Goal: Task Accomplishment & Management: Complete application form

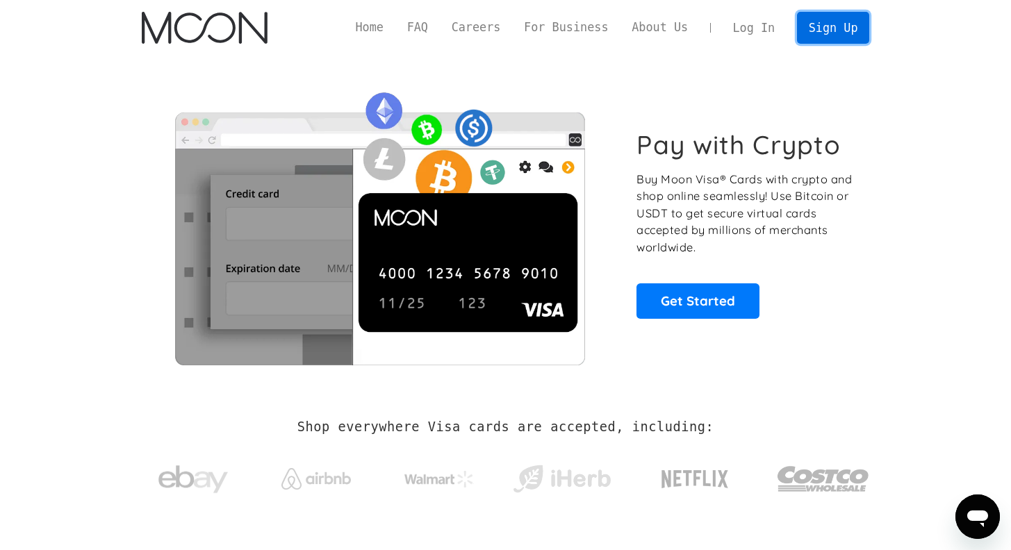
click at [817, 31] on link "Sign Up" at bounding box center [833, 27] width 72 height 31
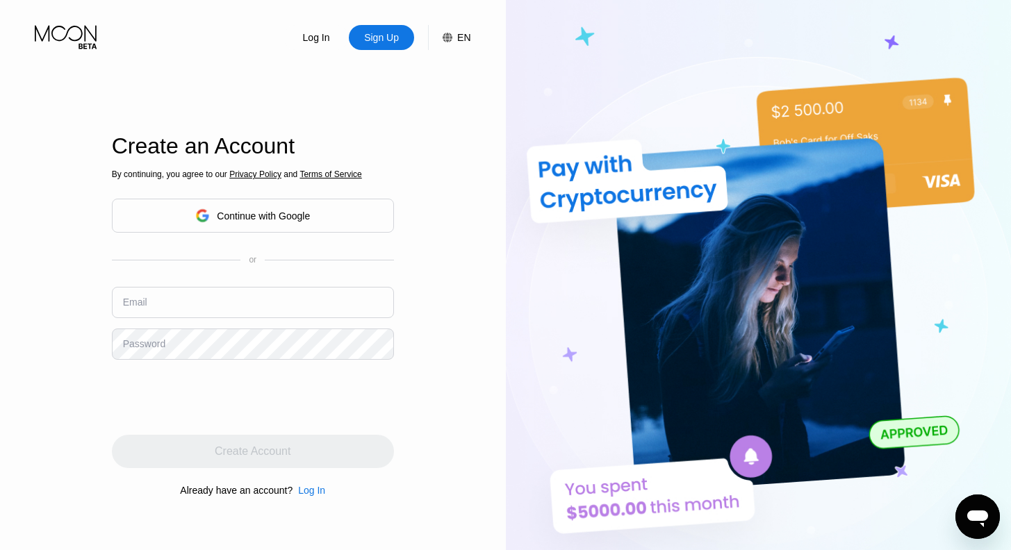
click at [230, 309] on input "text" at bounding box center [253, 302] width 282 height 31
paste input "lastanmason@dr.com"
type input "lastanmason@dr.com"
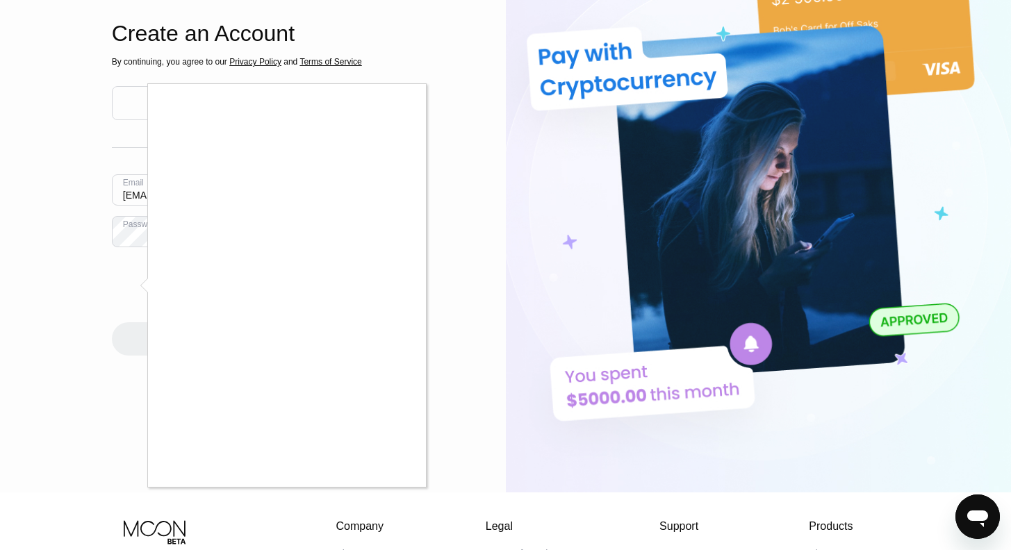
scroll to position [125, 0]
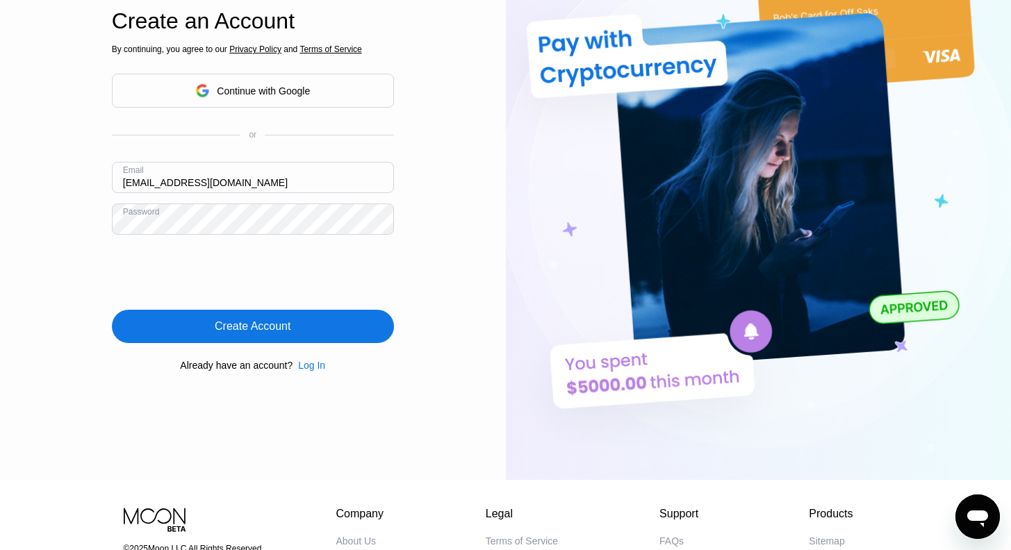
click at [298, 330] on div "Create Account" at bounding box center [253, 326] width 282 height 33
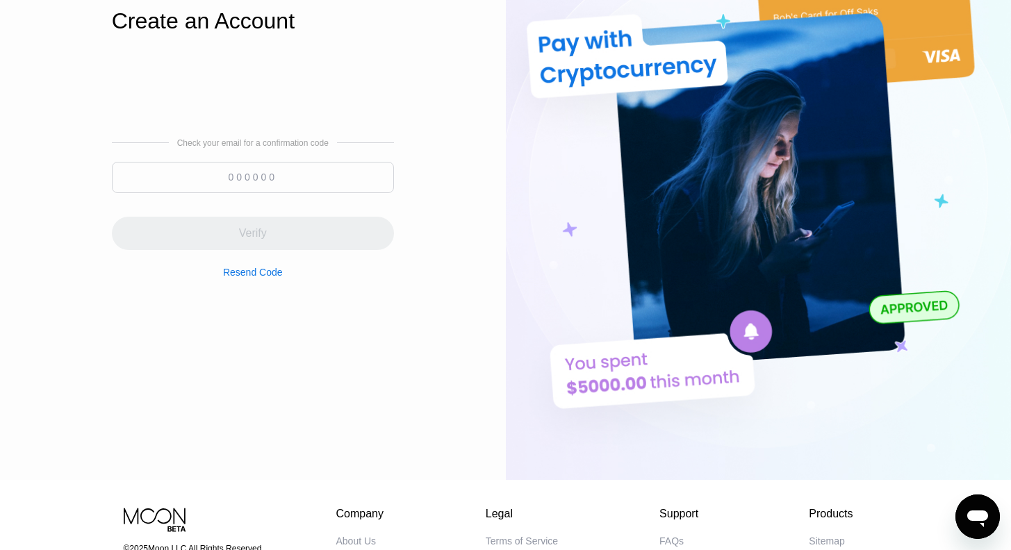
click at [313, 176] on input at bounding box center [253, 177] width 282 height 31
paste input "679449"
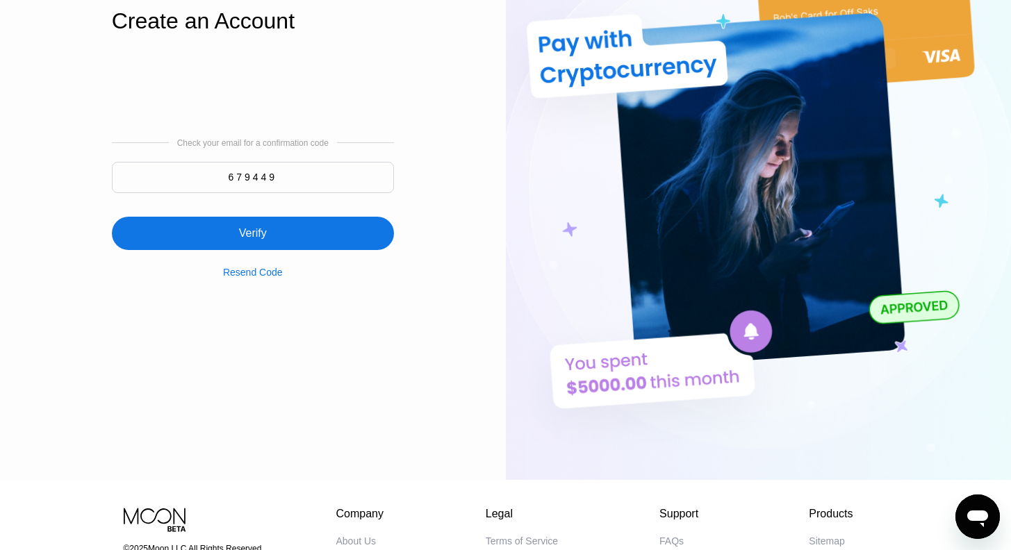
type input "679449"
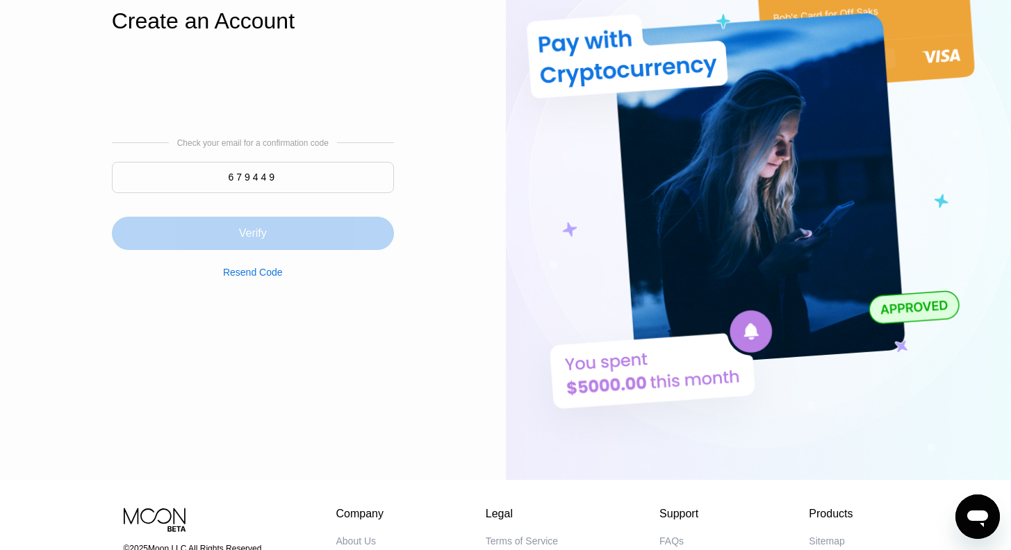
click at [279, 228] on div "Verify" at bounding box center [253, 233] width 282 height 33
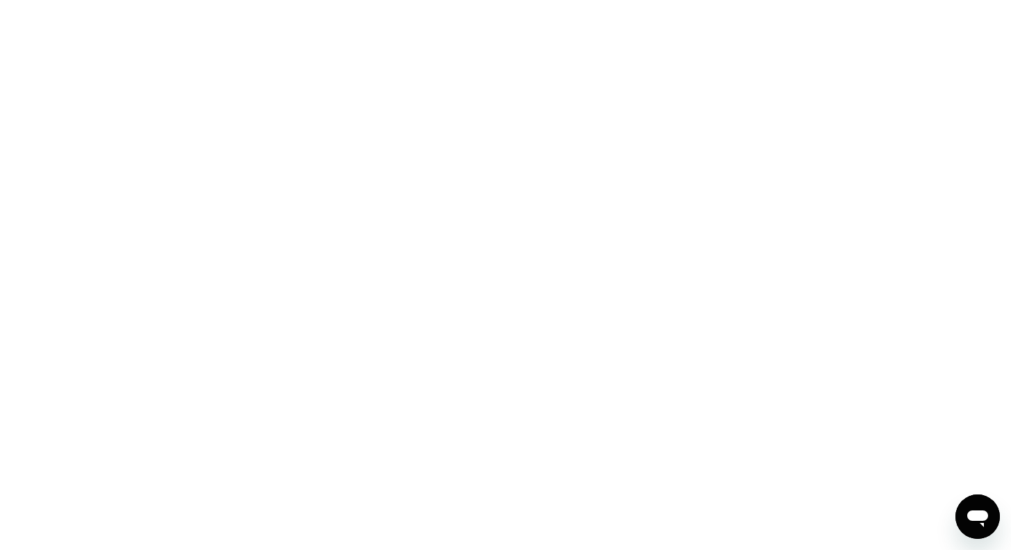
scroll to position [0, 0]
